Goal: Task Accomplishment & Management: Manage account settings

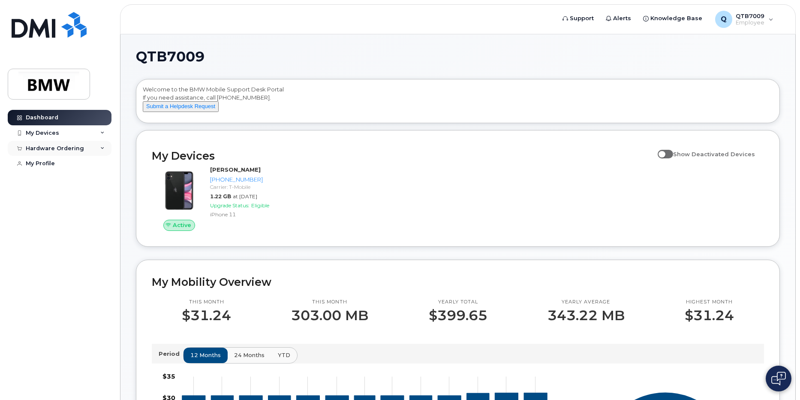
click at [105, 148] on div "Hardware Ordering" at bounding box center [60, 148] width 104 height 15
click at [104, 131] on icon at bounding box center [102, 133] width 4 height 4
click at [90, 146] on link "Add Device" at bounding box center [67, 149] width 89 height 16
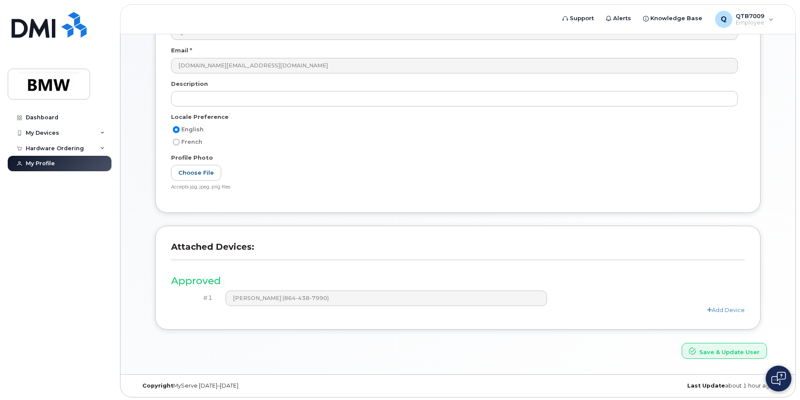
scroll to position [110, 0]
click at [716, 307] on link "Add Device" at bounding box center [726, 307] width 38 height 7
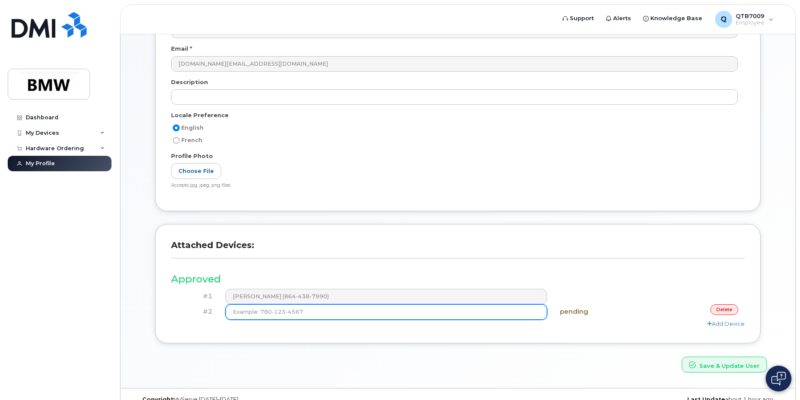
click at [436, 313] on input at bounding box center [387, 311] width 322 height 15
click at [489, 308] on input at bounding box center [387, 311] width 322 height 15
type input "(864) 562-6401"
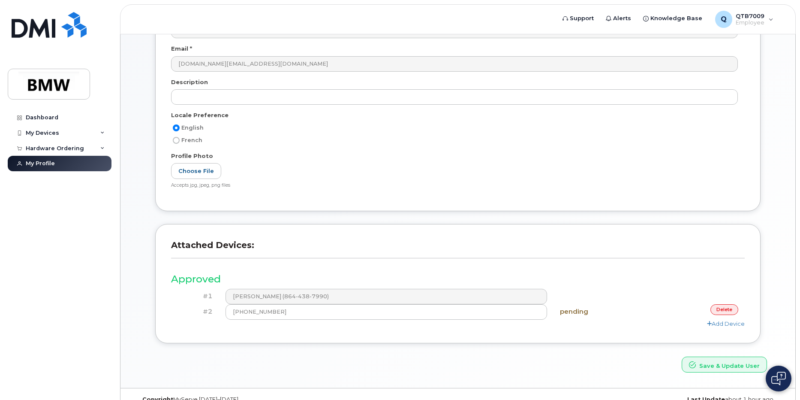
click at [630, 278] on h3 "Approved" at bounding box center [458, 279] width 574 height 11
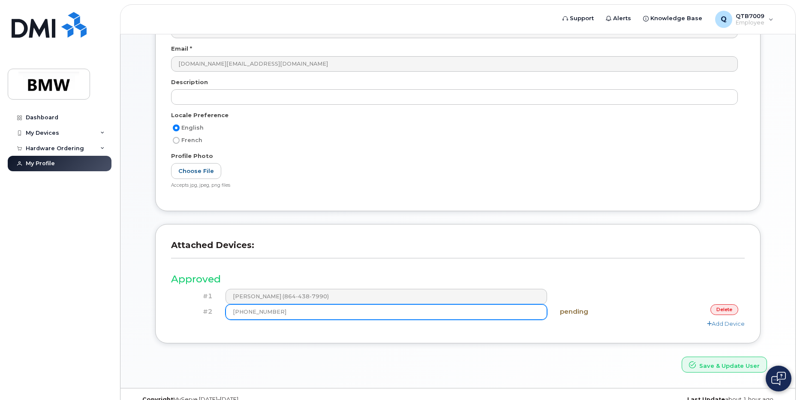
click at [505, 310] on input "(864) 562-6401" at bounding box center [387, 311] width 322 height 15
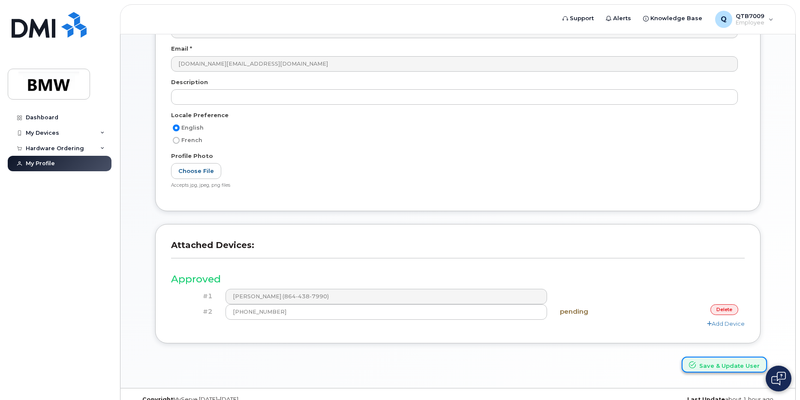
click at [696, 364] on icon "submit" at bounding box center [692, 364] width 7 height 7
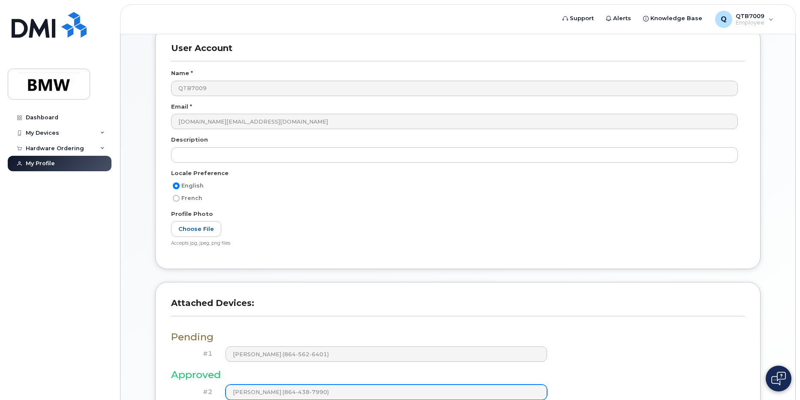
scroll to position [184, 0]
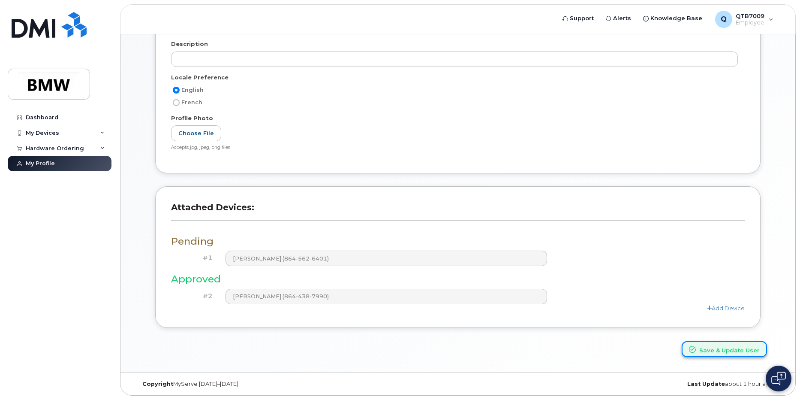
click at [736, 351] on button "Save & Update User" at bounding box center [724, 349] width 85 height 16
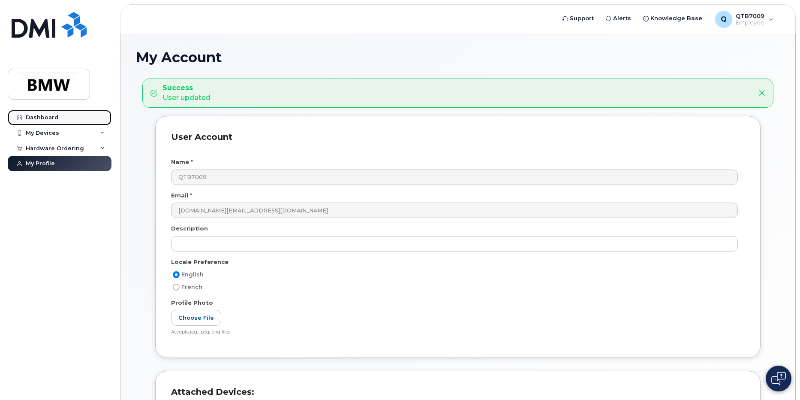
click at [42, 117] on div "Dashboard" at bounding box center [42, 117] width 33 height 7
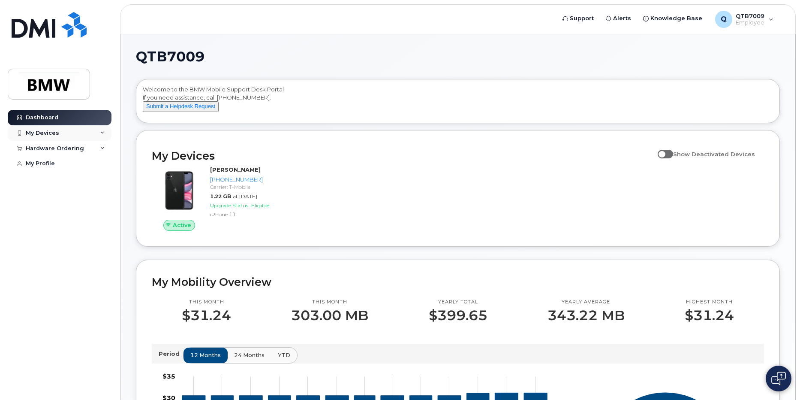
click at [57, 133] on div "My Devices" at bounding box center [42, 133] width 33 height 7
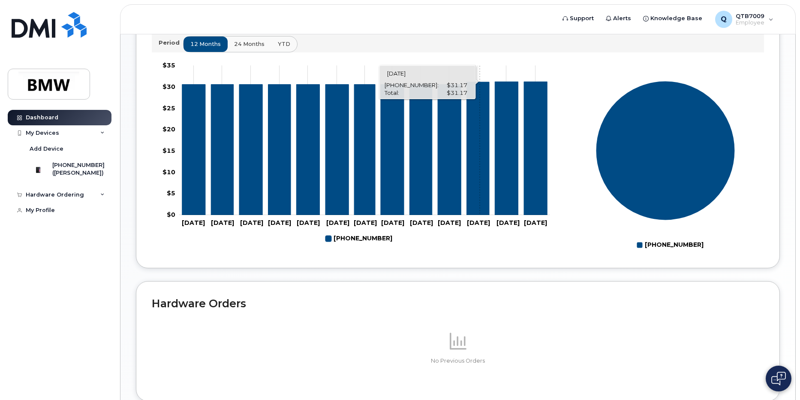
scroll to position [376, 0]
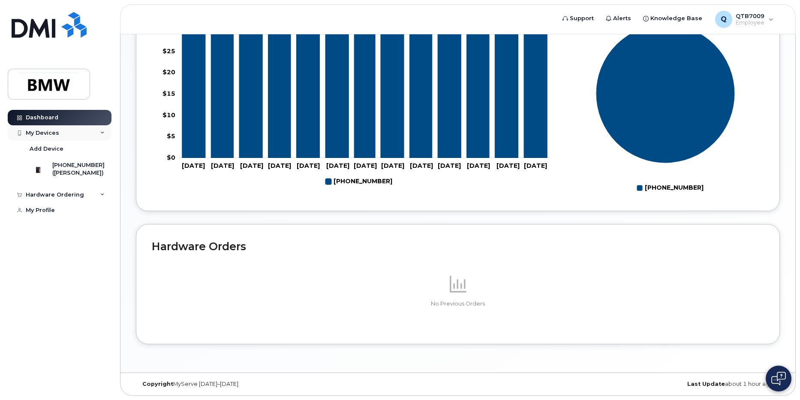
click at [57, 134] on div "My Devices" at bounding box center [42, 133] width 33 height 7
click at [63, 133] on div "My Devices" at bounding box center [60, 132] width 104 height 15
click at [66, 171] on div "([PERSON_NAME])" at bounding box center [78, 173] width 52 height 8
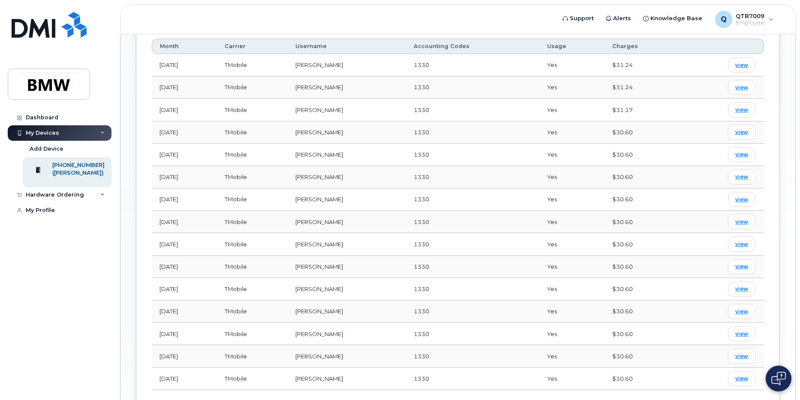
scroll to position [403, 0]
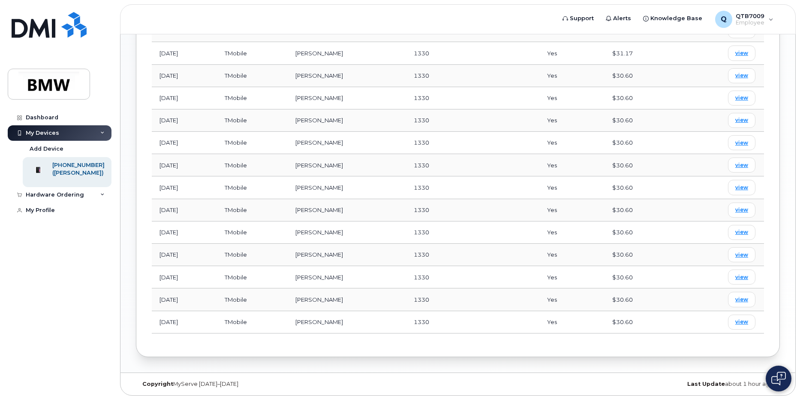
click at [99, 133] on div "My Devices" at bounding box center [60, 132] width 104 height 15
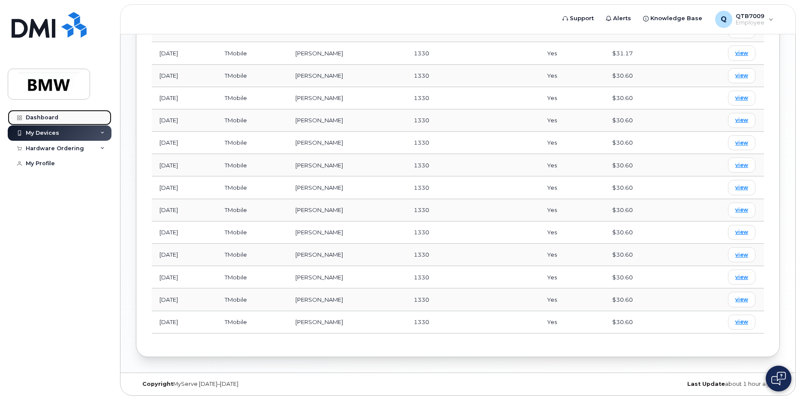
click at [73, 121] on link "Dashboard" at bounding box center [60, 117] width 104 height 15
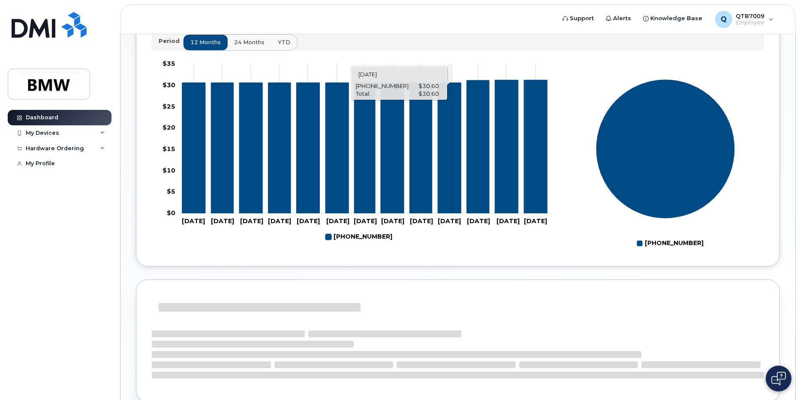
scroll to position [376, 0]
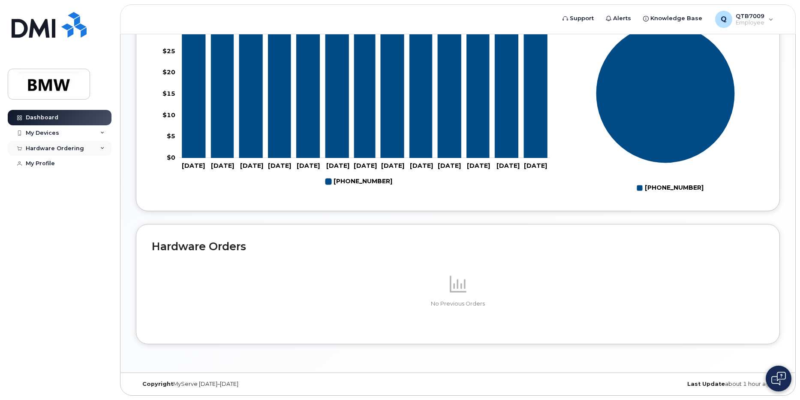
click at [68, 148] on div "Hardware Ordering" at bounding box center [55, 148] width 58 height 7
click at [43, 183] on div "My Profile" at bounding box center [40, 179] width 29 height 7
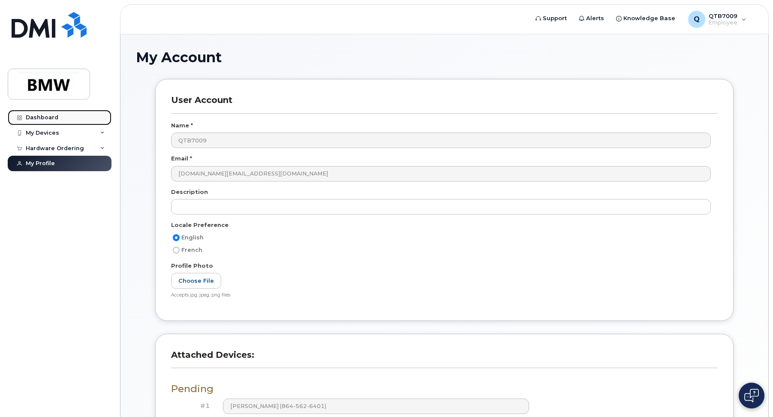
click at [47, 114] on div "Dashboard" at bounding box center [42, 117] width 33 height 7
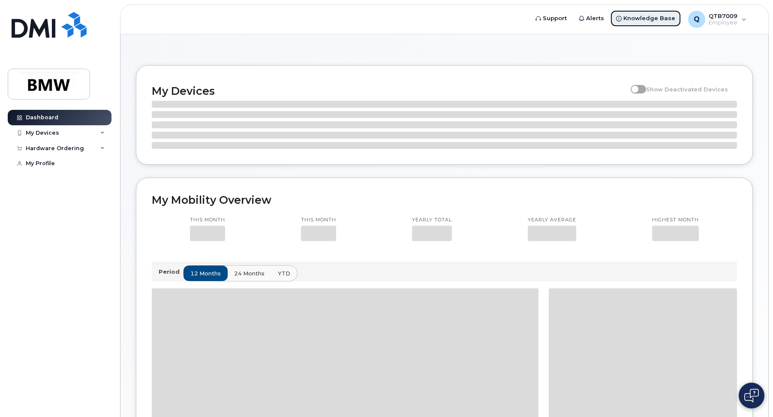
click at [639, 15] on span "Knowledge Base" at bounding box center [650, 18] width 52 height 9
